Goal: Use online tool/utility: Utilize a website feature to perform a specific function

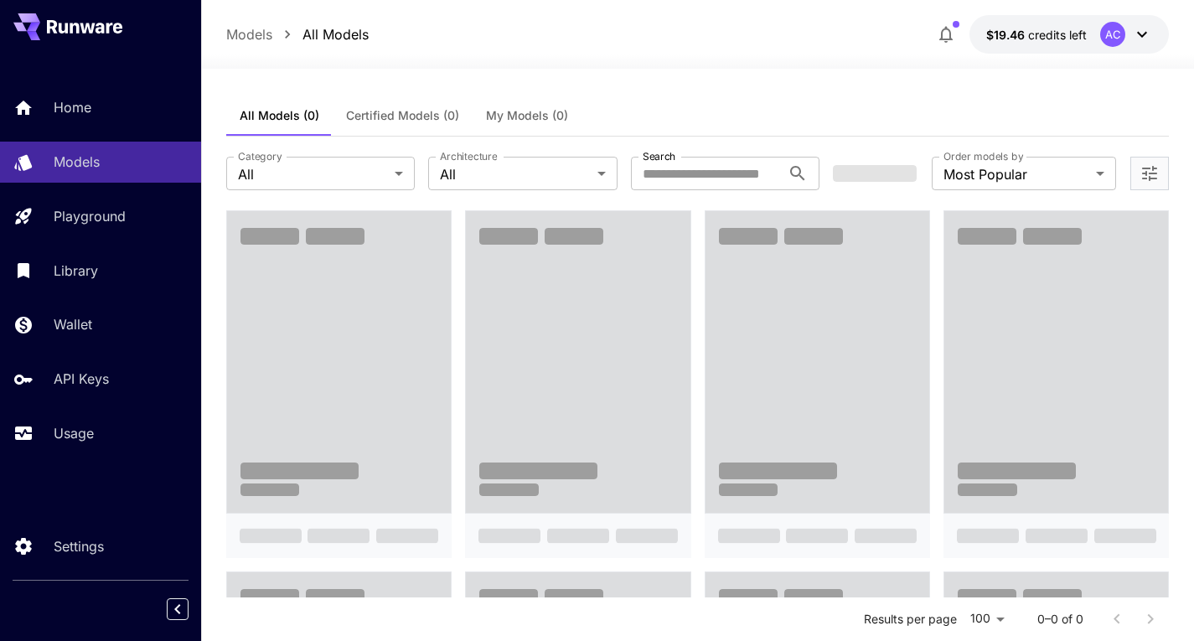
click at [705, 68] on div at bounding box center [697, 59] width 993 height 20
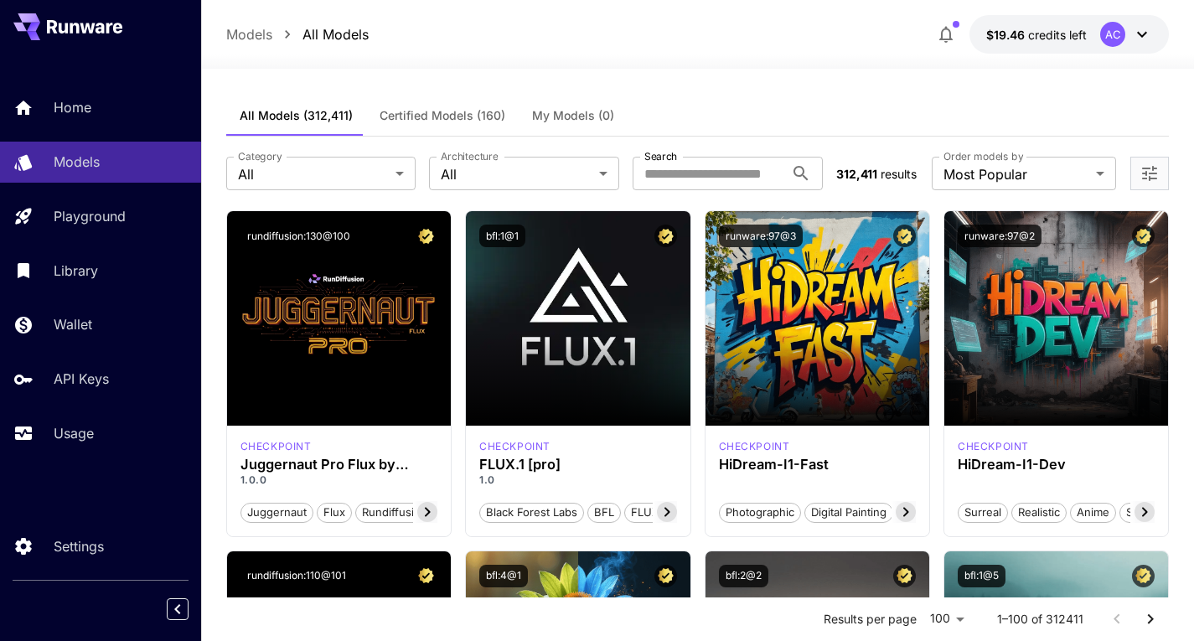
click at [273, 126] on button "All Models (312,411)" at bounding box center [296, 116] width 140 height 40
click at [677, 171] on input "Search" at bounding box center [709, 174] width 152 height 34
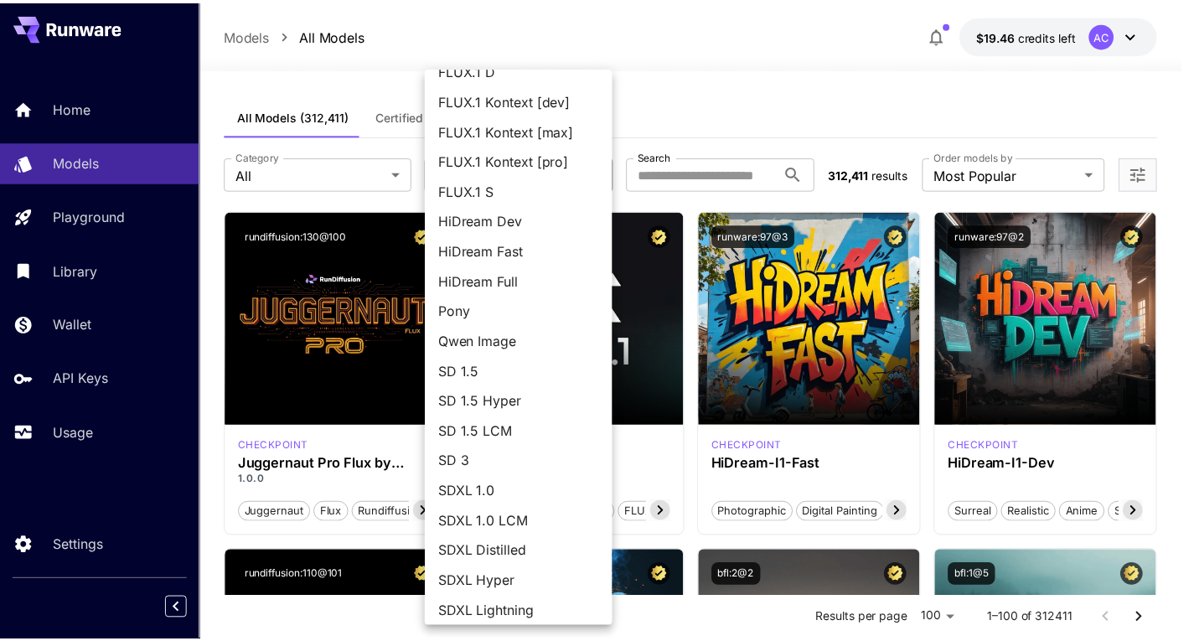
scroll to position [86, 0]
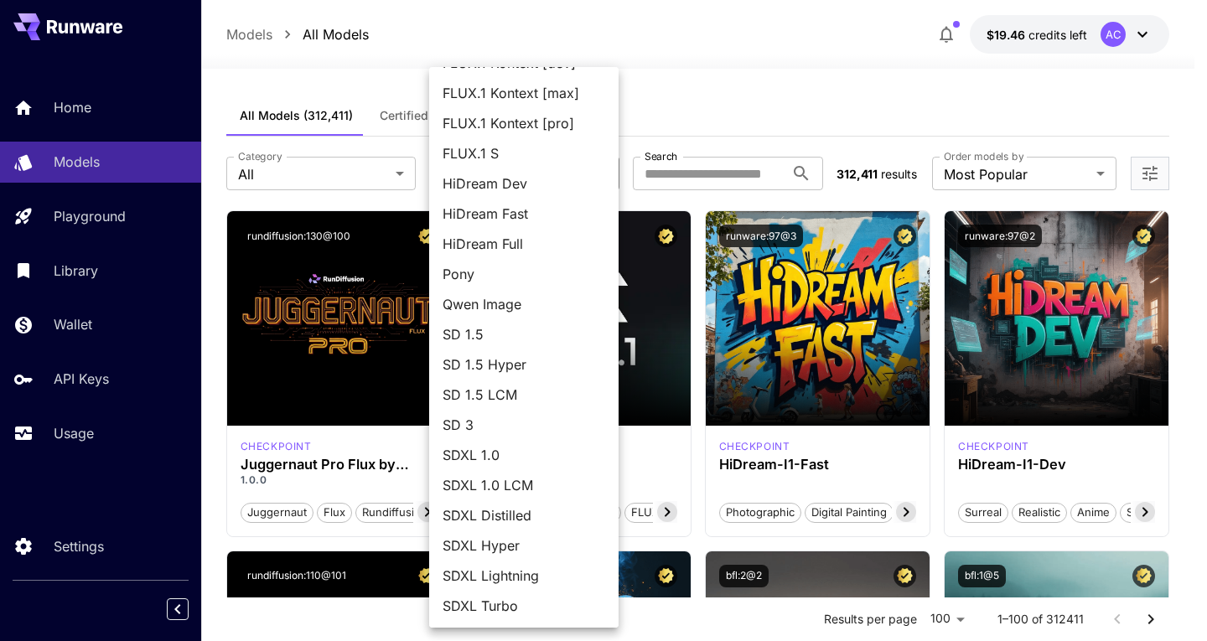
click at [509, 581] on span "SDXL Lightning" at bounding box center [524, 576] width 163 height 20
type input "**********"
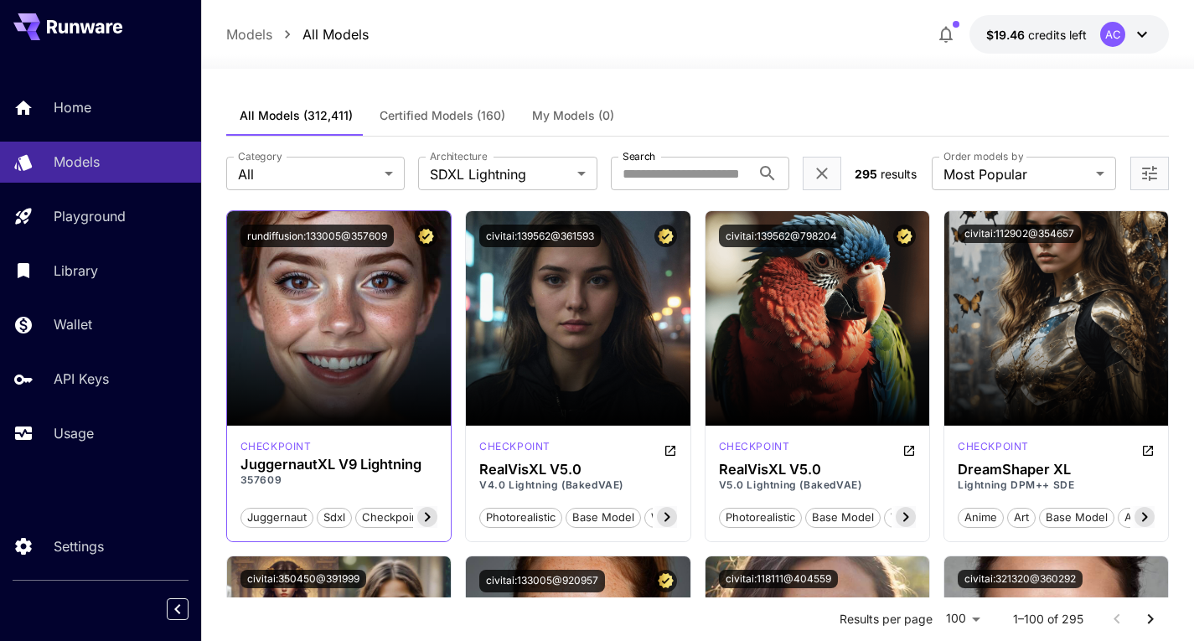
click at [429, 518] on icon at bounding box center [428, 517] width 6 height 9
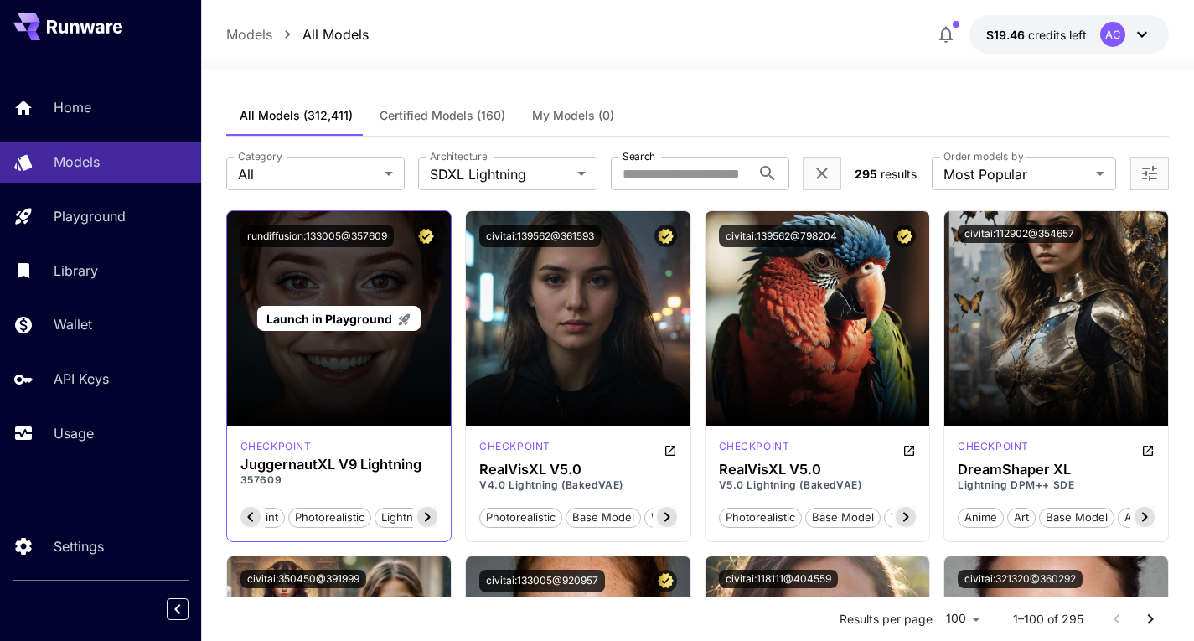
scroll to position [84, 0]
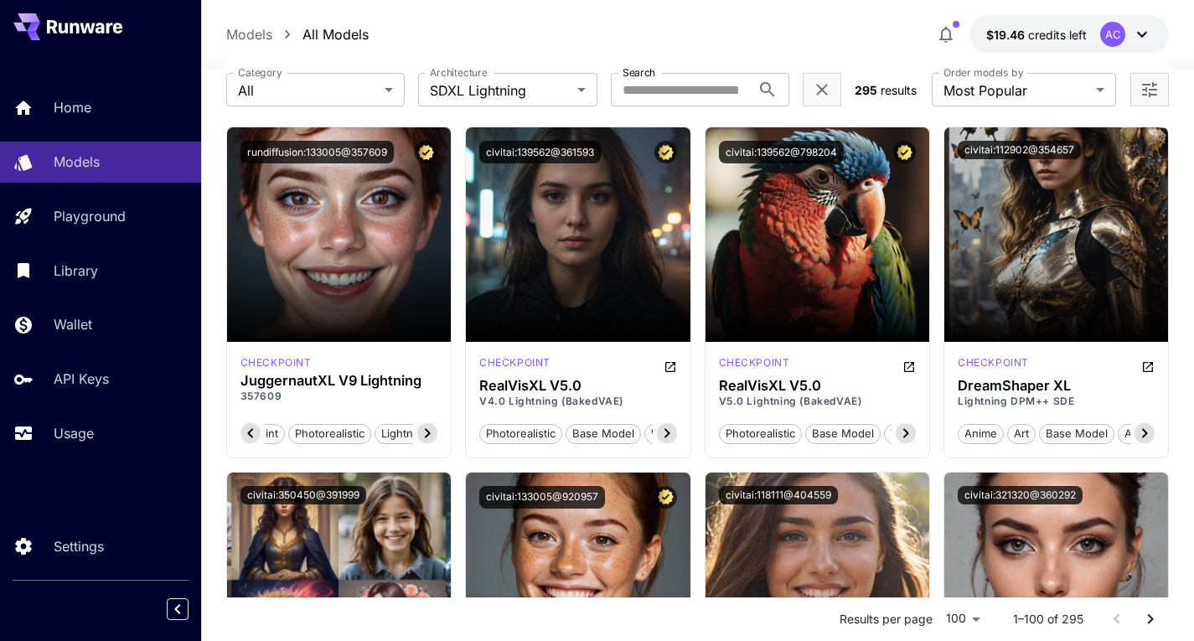
click at [432, 439] on icon at bounding box center [427, 433] width 20 height 20
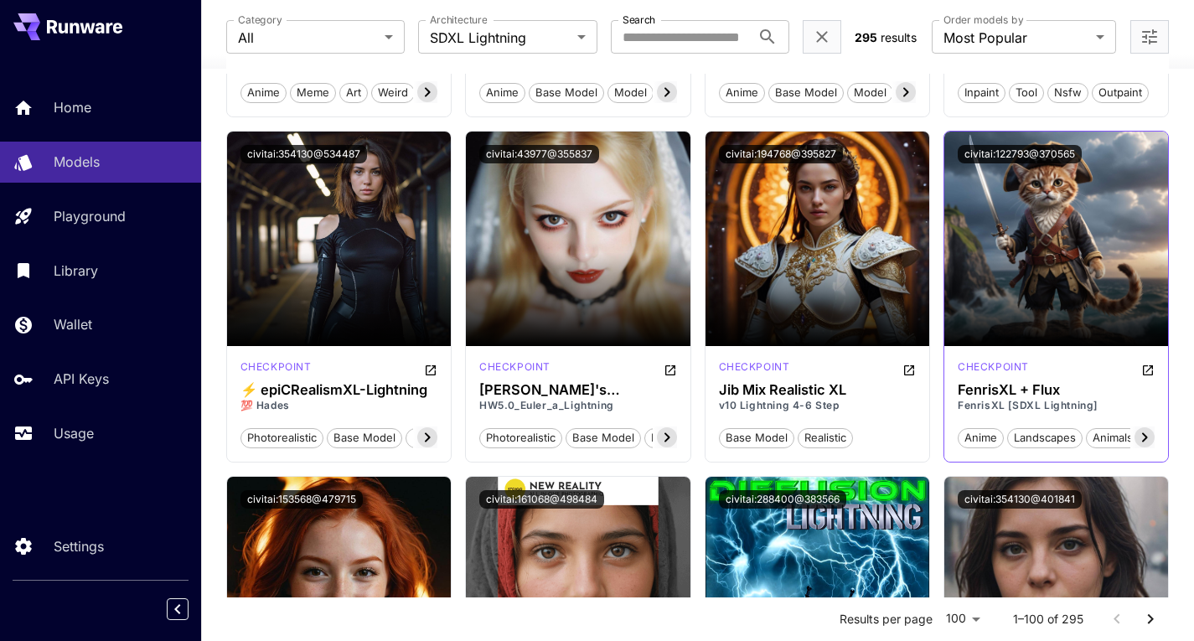
scroll to position [1090, 0]
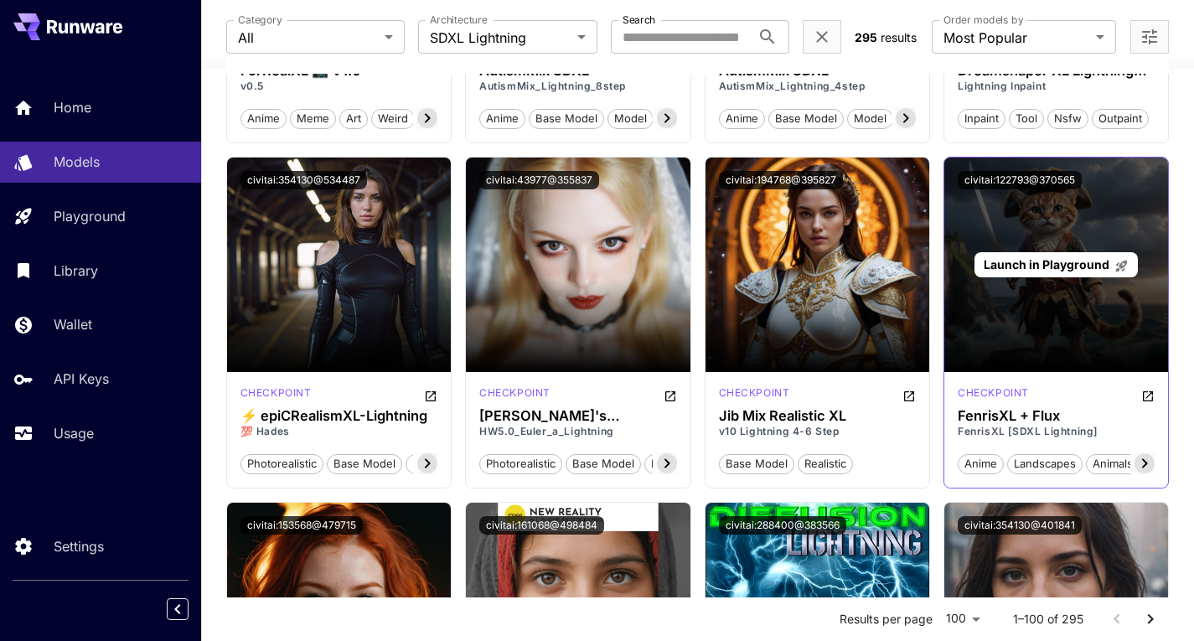
click at [1040, 262] on span "Launch in Playground" at bounding box center [1047, 264] width 126 height 14
